Goal: Task Accomplishment & Management: Manage account settings

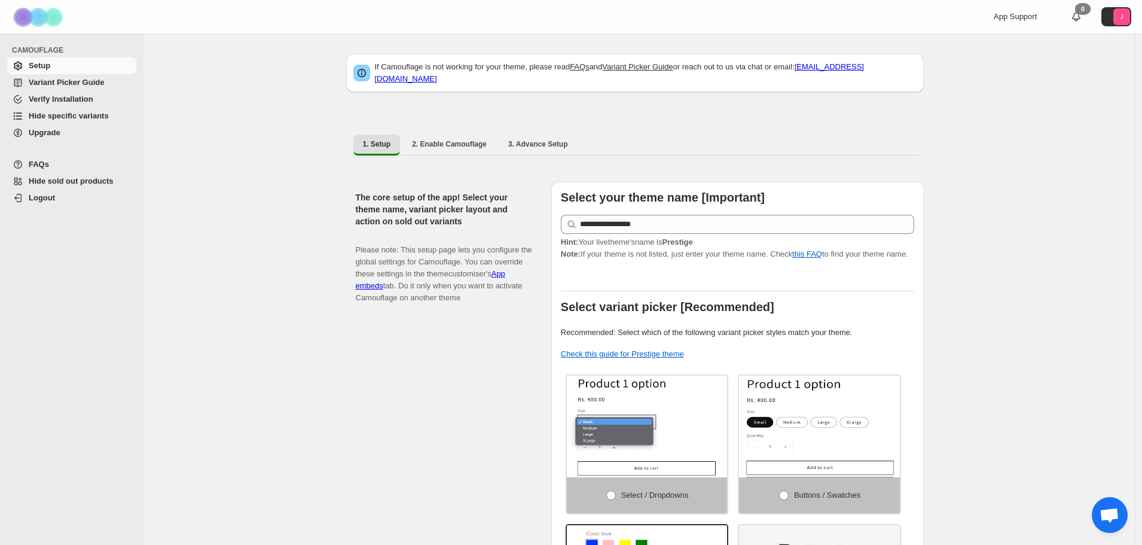
click at [93, 134] on span "Upgrade" at bounding box center [81, 133] width 105 height 12
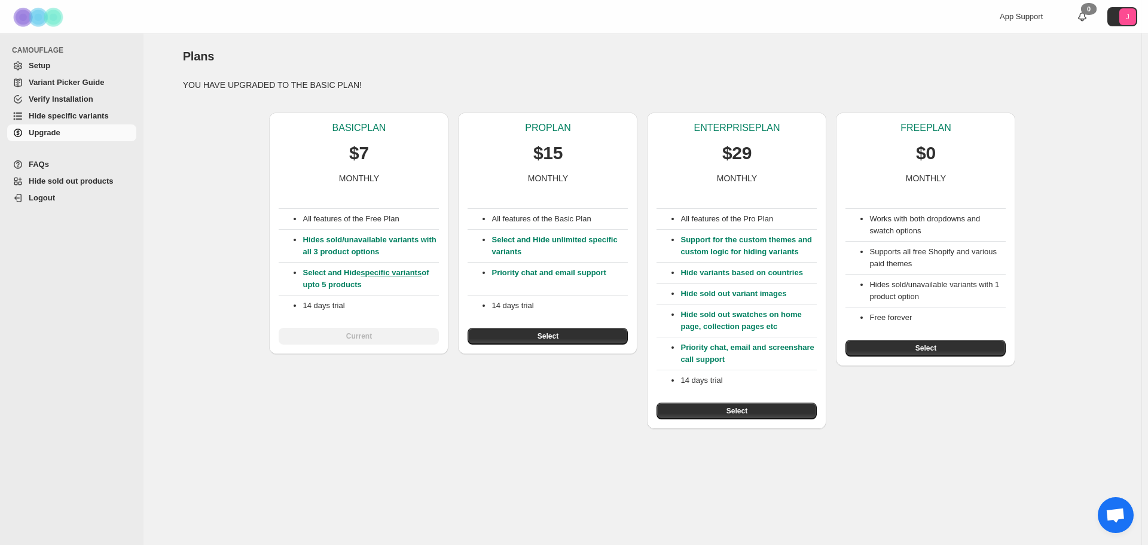
click at [59, 66] on span "Setup" at bounding box center [81, 66] width 105 height 12
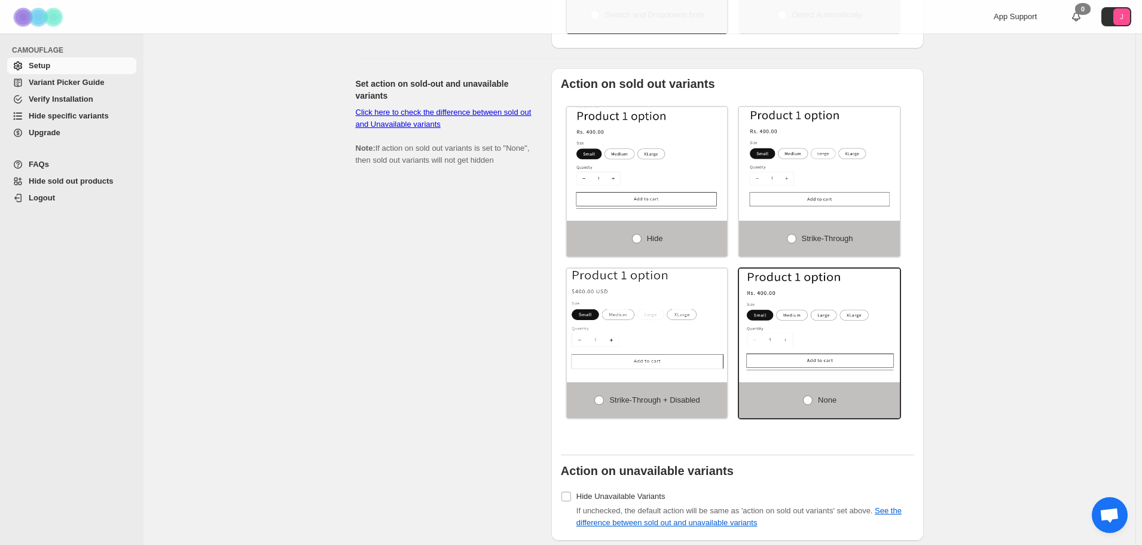
scroll to position [824, 0]
